Goal: Information Seeking & Learning: Learn about a topic

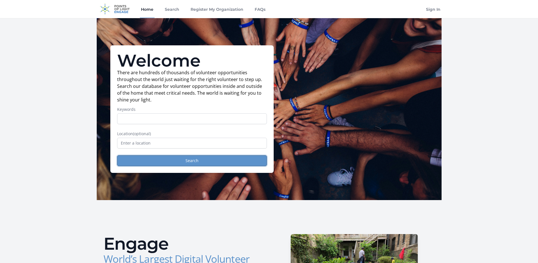
click at [166, 161] on button "Search" at bounding box center [192, 161] width 150 height 11
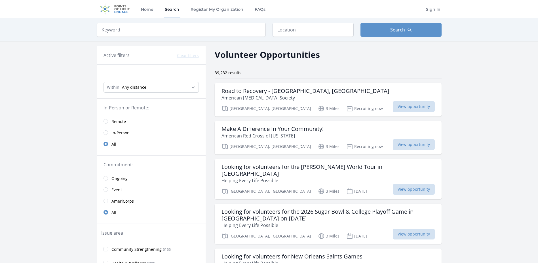
click at [108, 120] on link "Remote" at bounding box center [151, 121] width 109 height 11
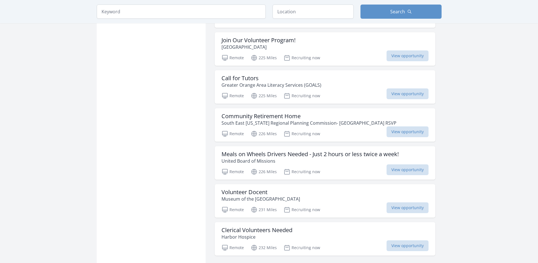
scroll to position [596, 0]
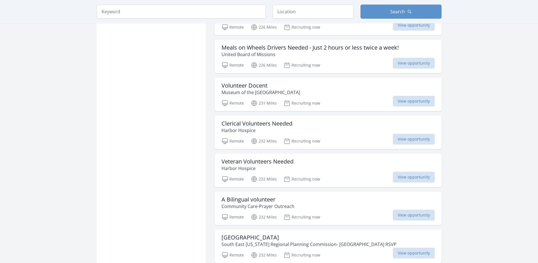
scroll to position [709, 0]
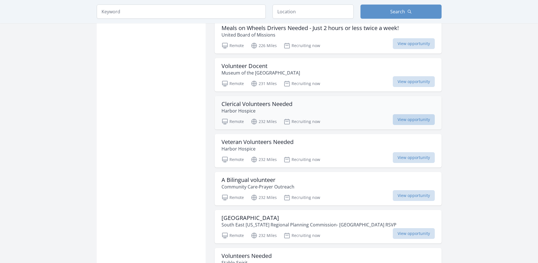
click at [400, 115] on span "View opportunity" at bounding box center [414, 119] width 42 height 11
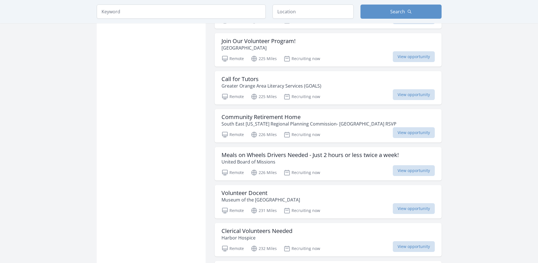
scroll to position [511, 0]
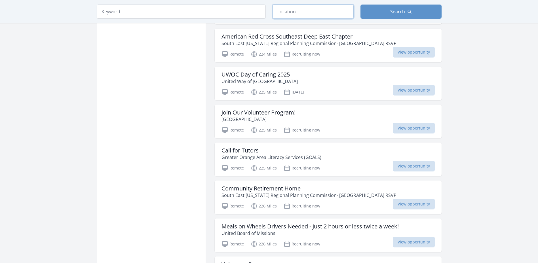
click at [325, 10] on input "text" at bounding box center [313, 12] width 81 height 14
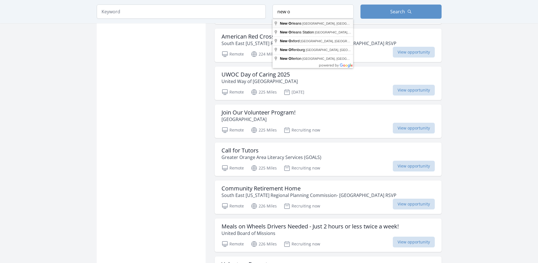
type input "New Orleans, LA, USA"
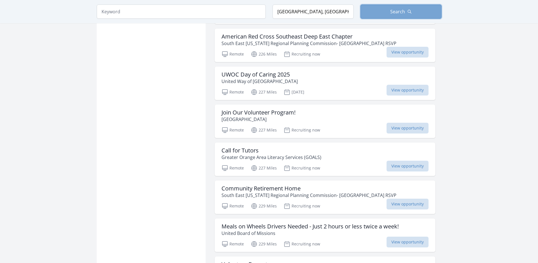
click at [379, 10] on button "Search" at bounding box center [401, 12] width 81 height 14
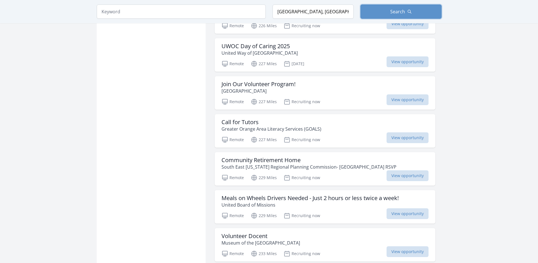
scroll to position [568, 0]
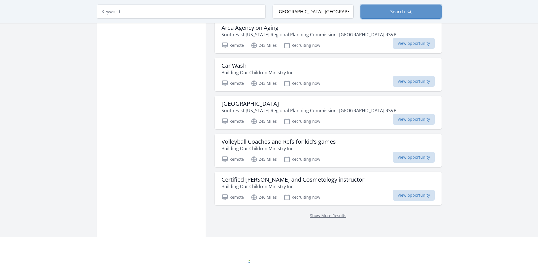
scroll to position [1415, 0]
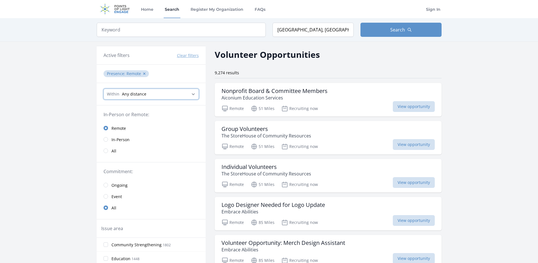
click at [178, 95] on select "Any distance , 5 Miles , 20 Miles , 50 Miles , 100 Miles" at bounding box center [151, 94] width 95 height 11
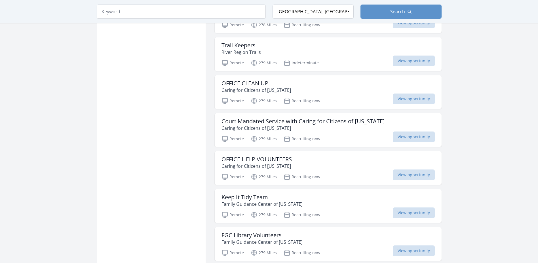
scroll to position [2100, 0]
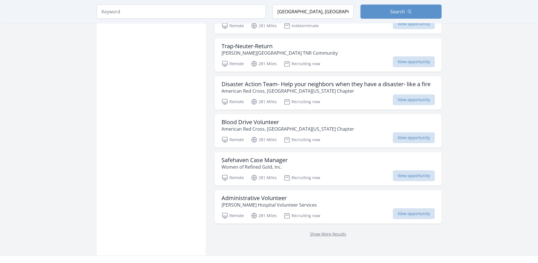
scroll to position [2951, 0]
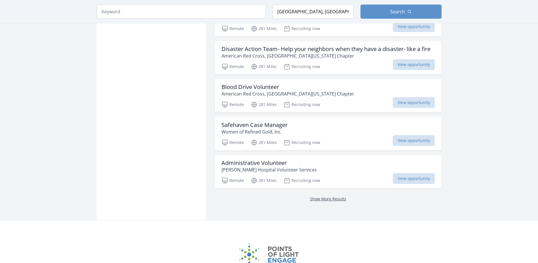
click at [322, 200] on link "Show More Results" at bounding box center [328, 198] width 36 height 5
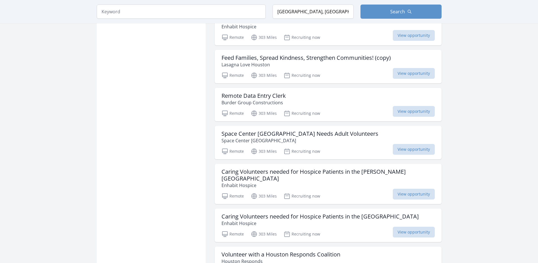
scroll to position [3547, 0]
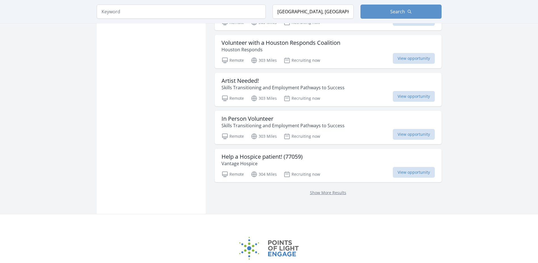
scroll to position [3746, 0]
click at [322, 190] on link "Show More Results" at bounding box center [328, 192] width 36 height 5
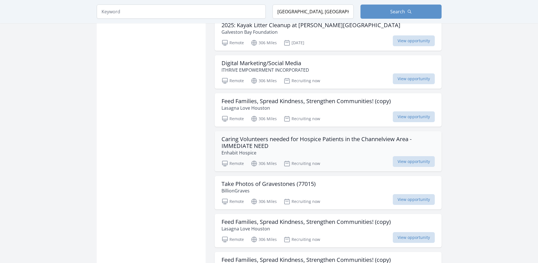
scroll to position [4087, 0]
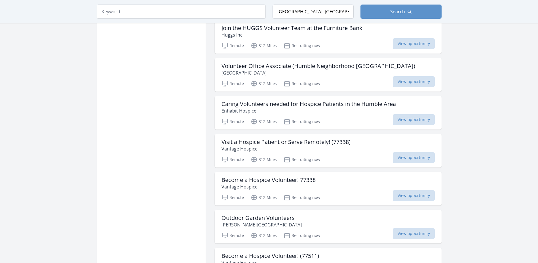
scroll to position [5314, 0]
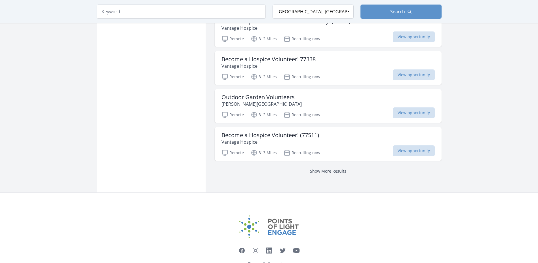
click at [315, 169] on link "Show More Results" at bounding box center [328, 171] width 36 height 5
click at [323, 169] on link "Show More Results" at bounding box center [328, 171] width 36 height 5
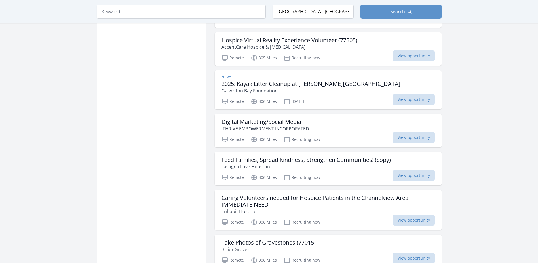
scroll to position [3980, 0]
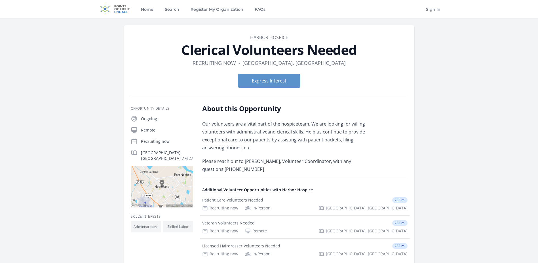
click at [142, 128] on p "Remote" at bounding box center [167, 130] width 52 height 6
